Goal: Find specific page/section: Find specific page/section

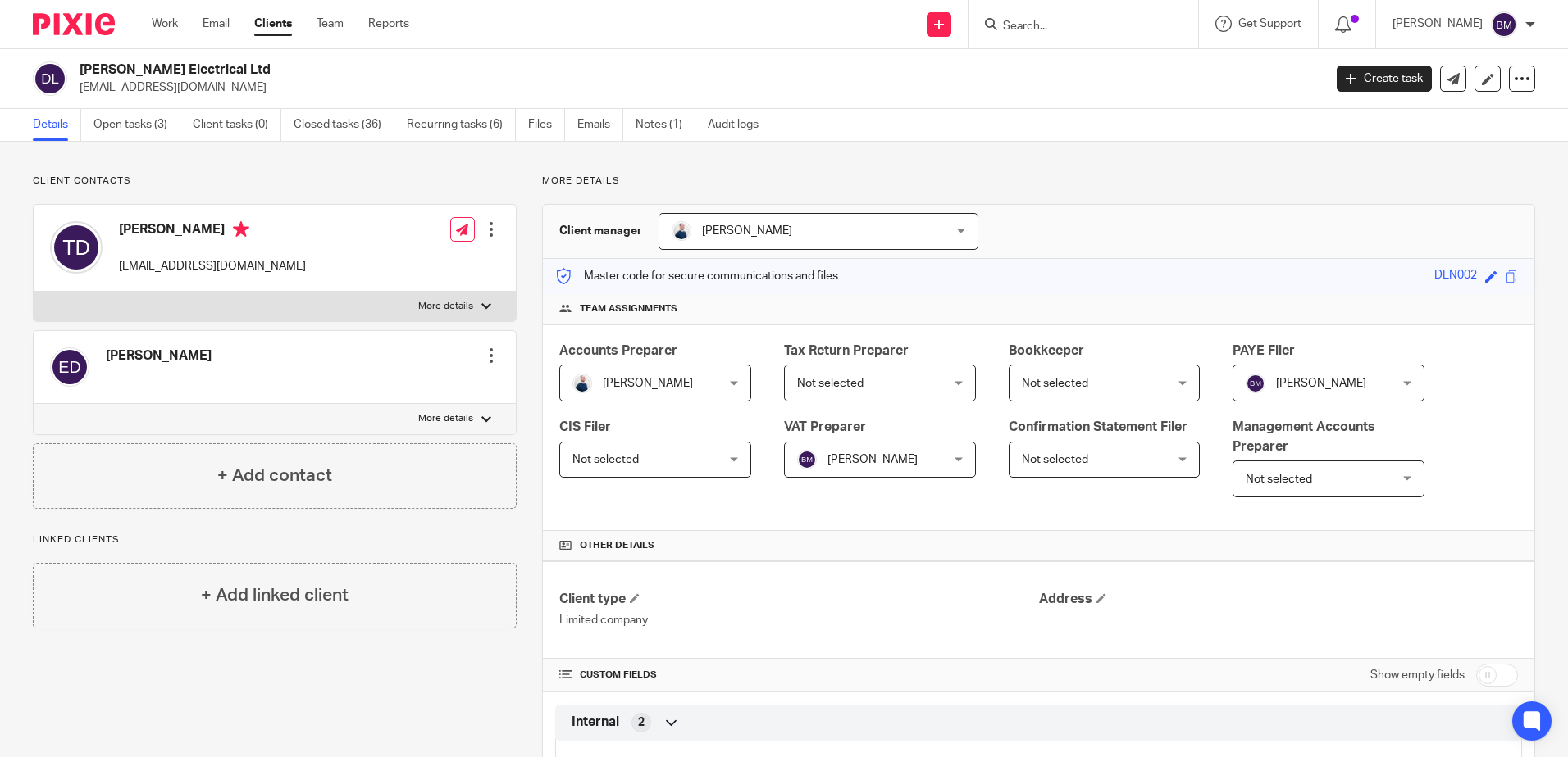
click at [1031, 26] on input "Search" at bounding box center [1075, 27] width 148 height 15
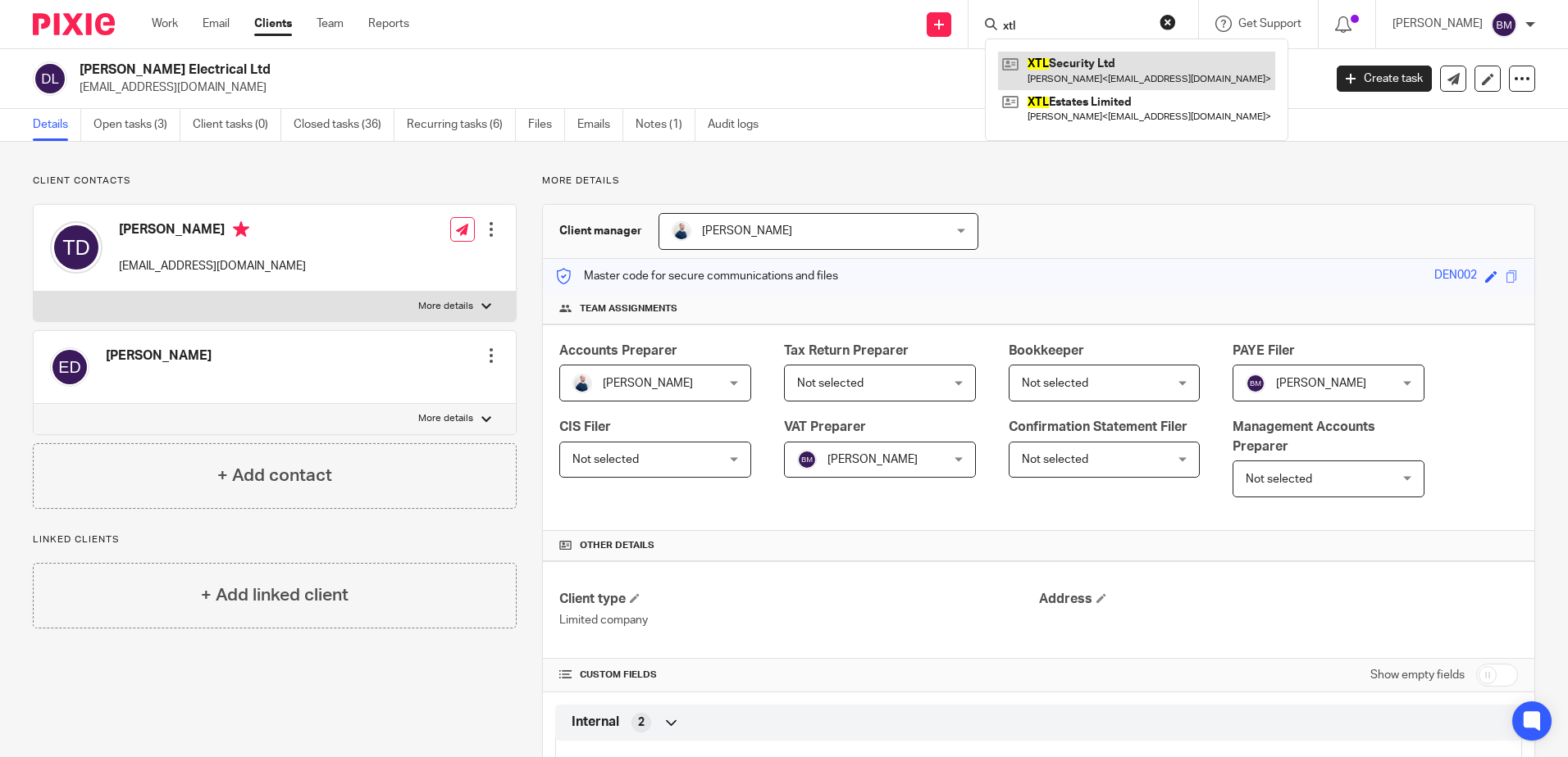
type input "xtl"
click at [1187, 78] on link at bounding box center [1136, 70] width 277 height 38
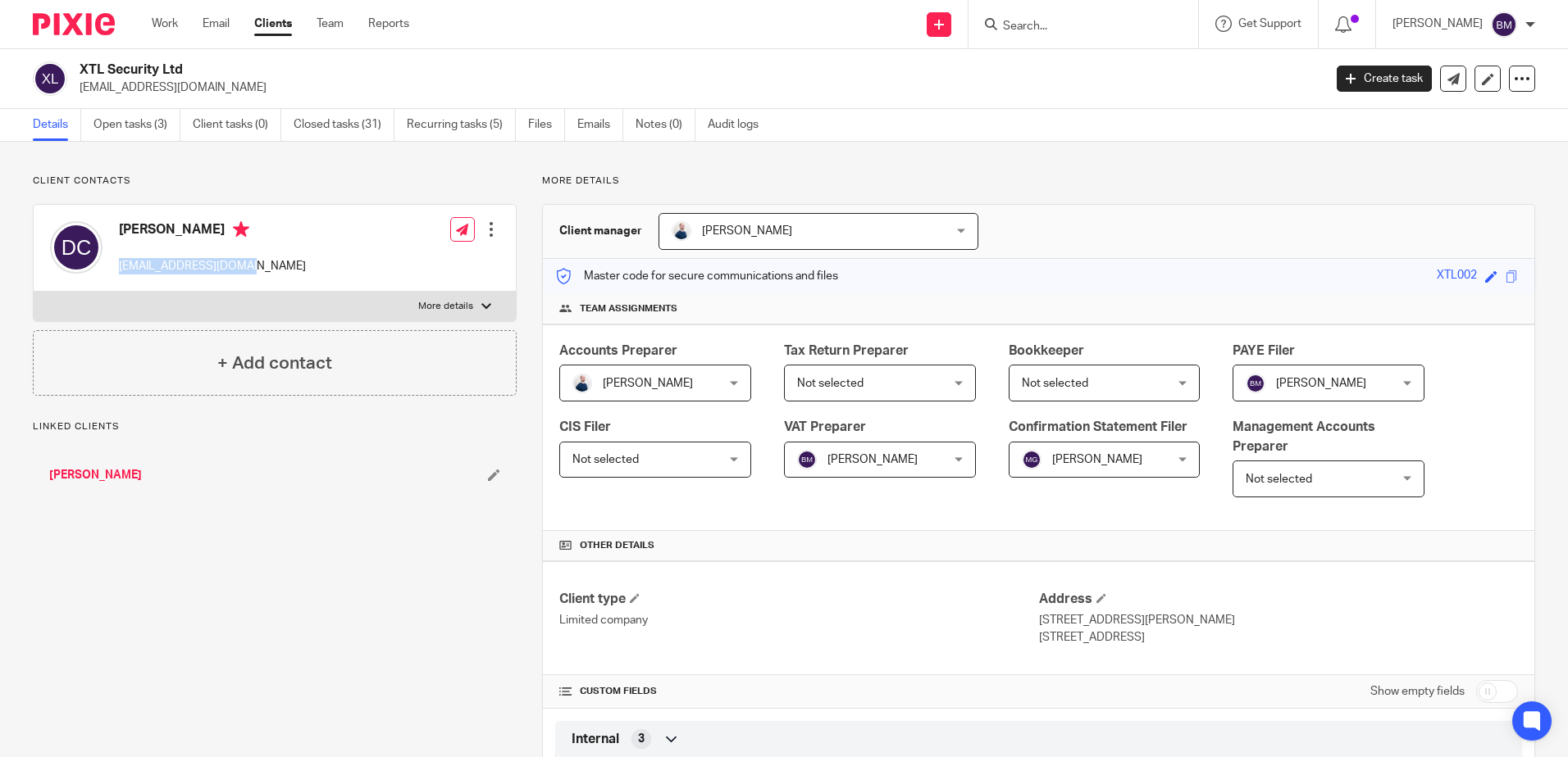
drag, startPoint x: 244, startPoint y: 274, endPoint x: 118, endPoint y: 273, distance: 126.0
click at [118, 273] on div "Dean Cholmondeley dcplumb@hotmail.co.uk" at bounding box center [177, 248] width 255 height 70
copy p "[EMAIL_ADDRESS][DOMAIN_NAME]"
click at [167, 31] on link "Work" at bounding box center [164, 24] width 26 height 17
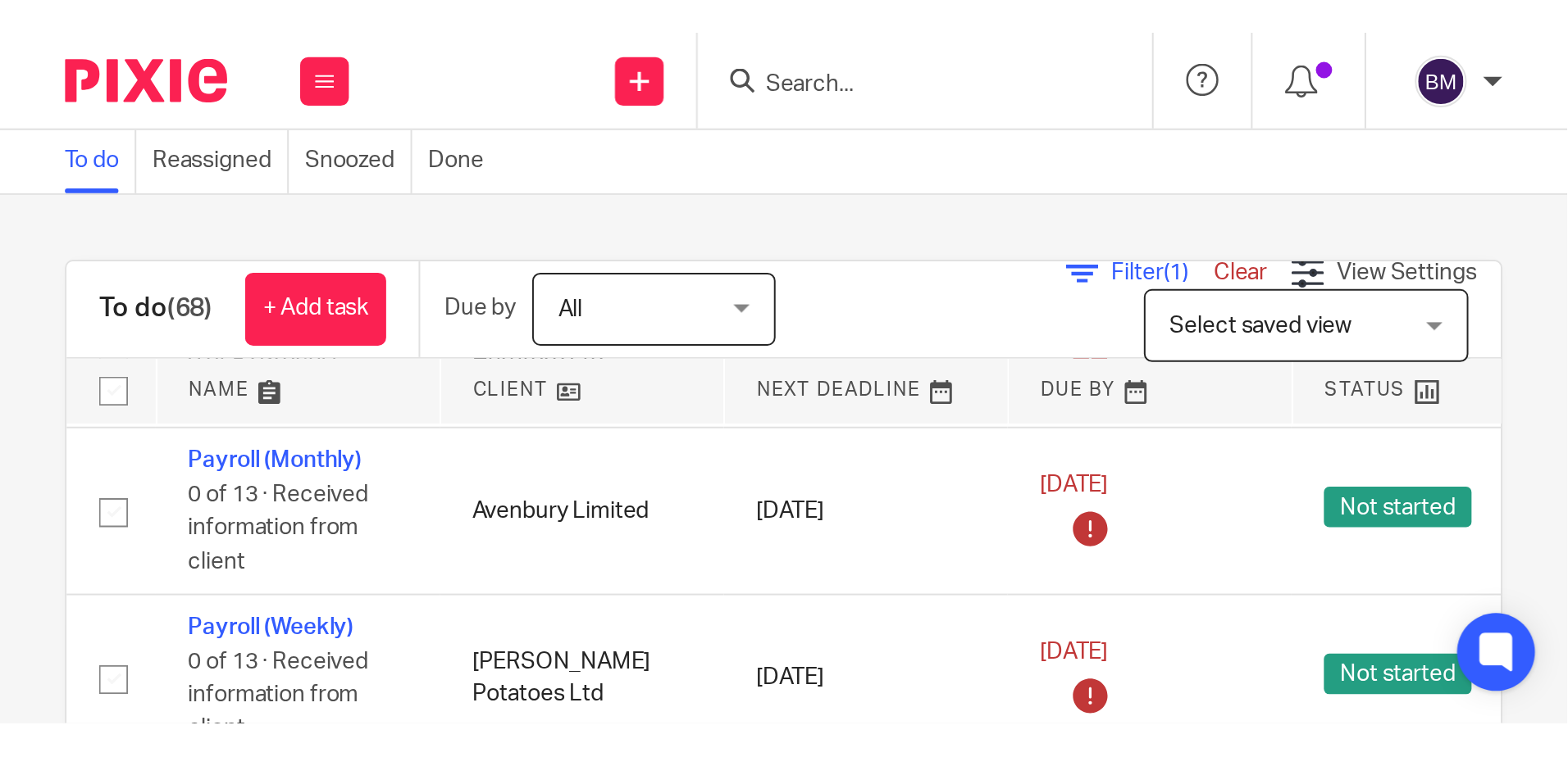
scroll to position [656, 0]
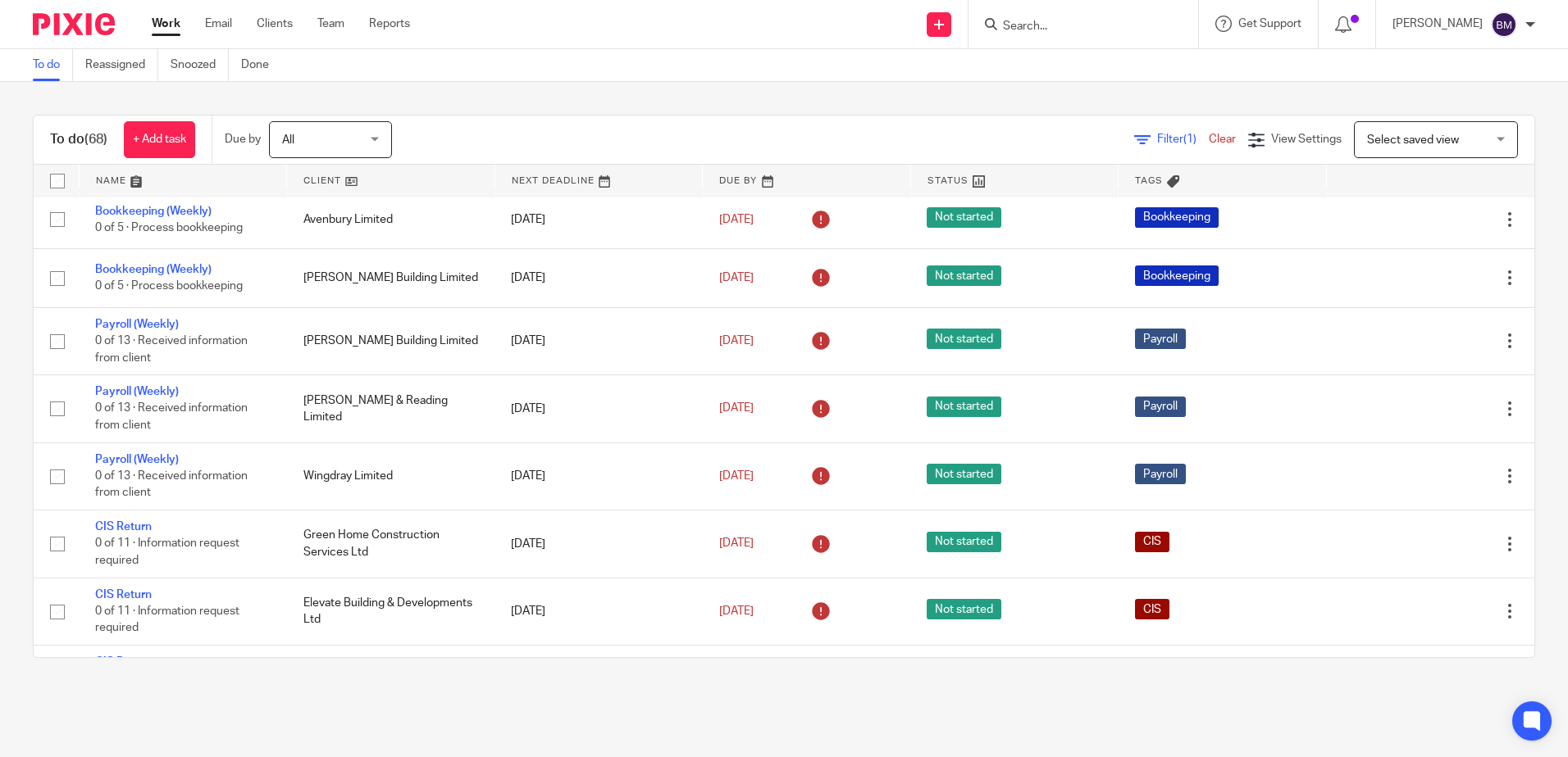
click at [1063, 24] on input "Search" at bounding box center [1075, 27] width 148 height 15
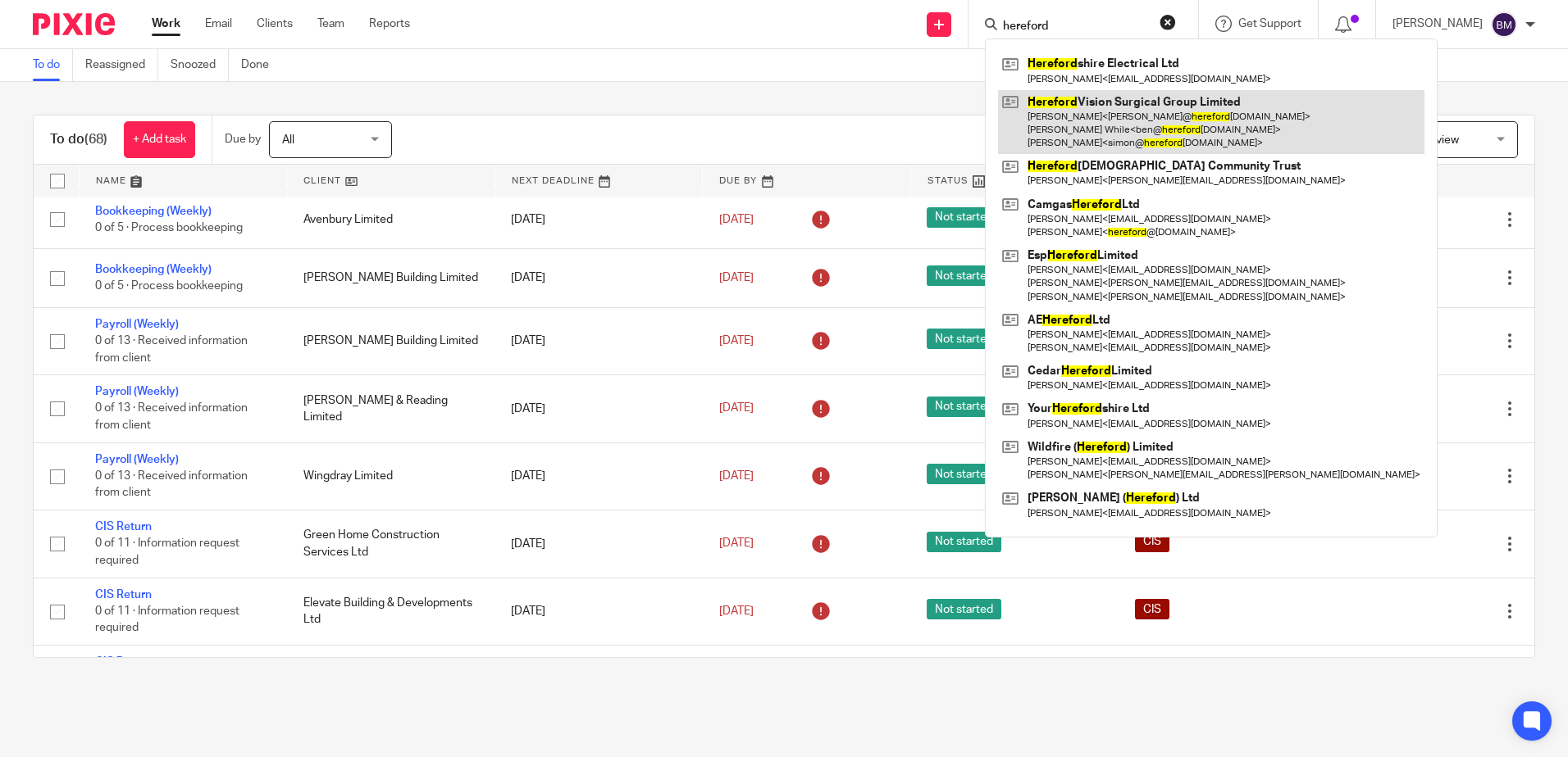
type input "hereford"
click at [1169, 129] on link at bounding box center [1211, 123] width 426 height 65
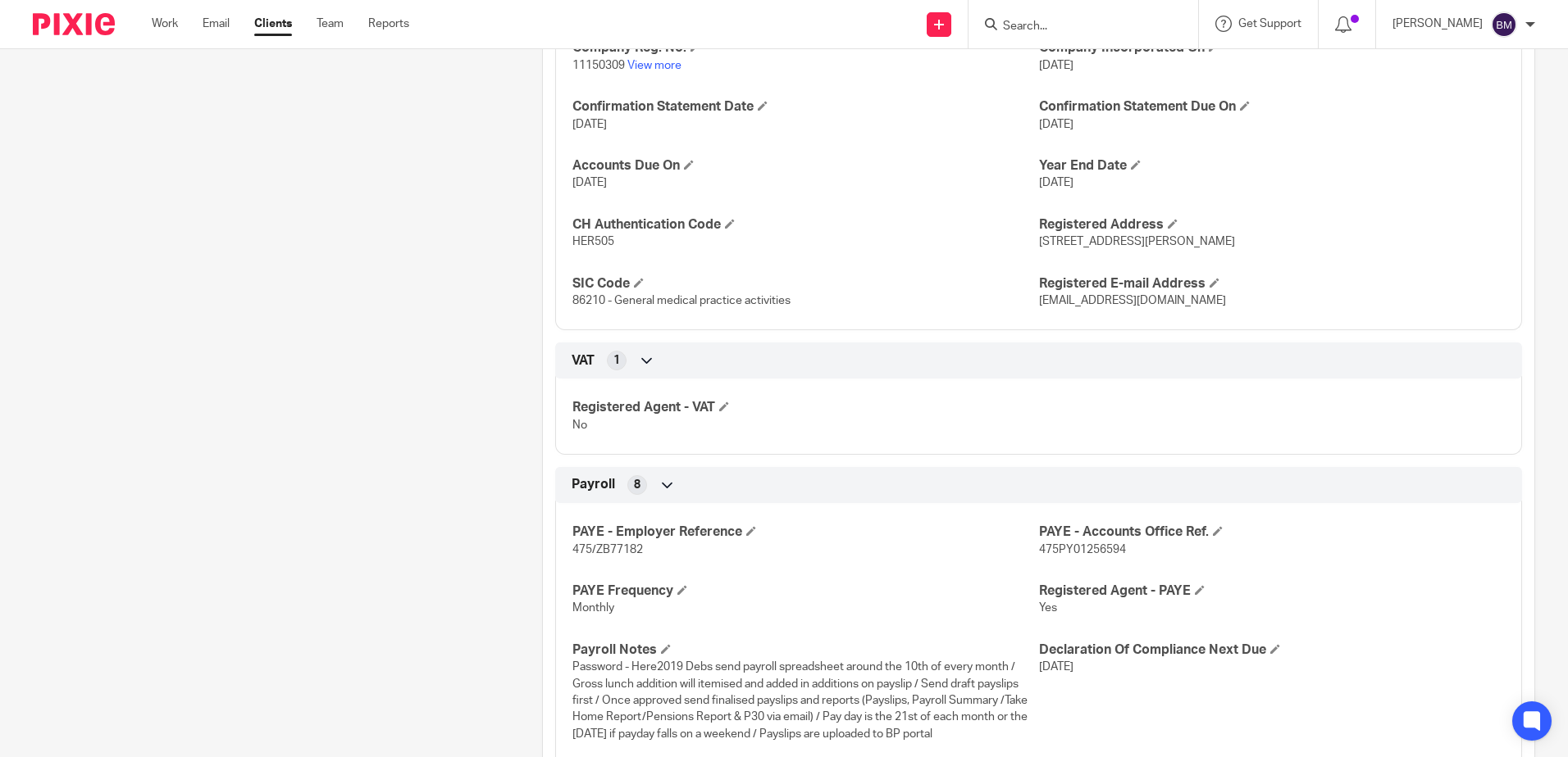
scroll to position [1437, 0]
